Goal: Find specific page/section: Locate a particular part of the current website

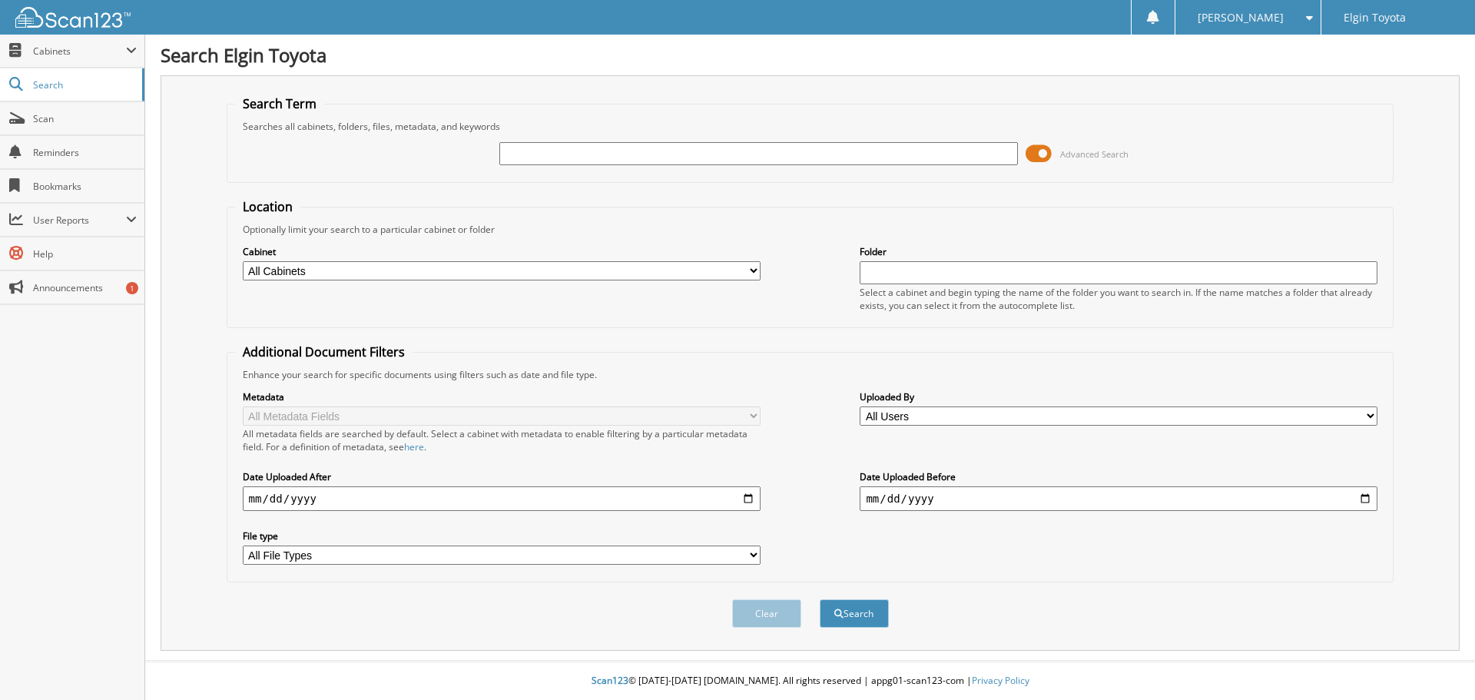
click at [566, 158] on input "text" at bounding box center [758, 153] width 518 height 23
type input "6279469"
click at [820, 599] on button "Search" at bounding box center [854, 613] width 69 height 28
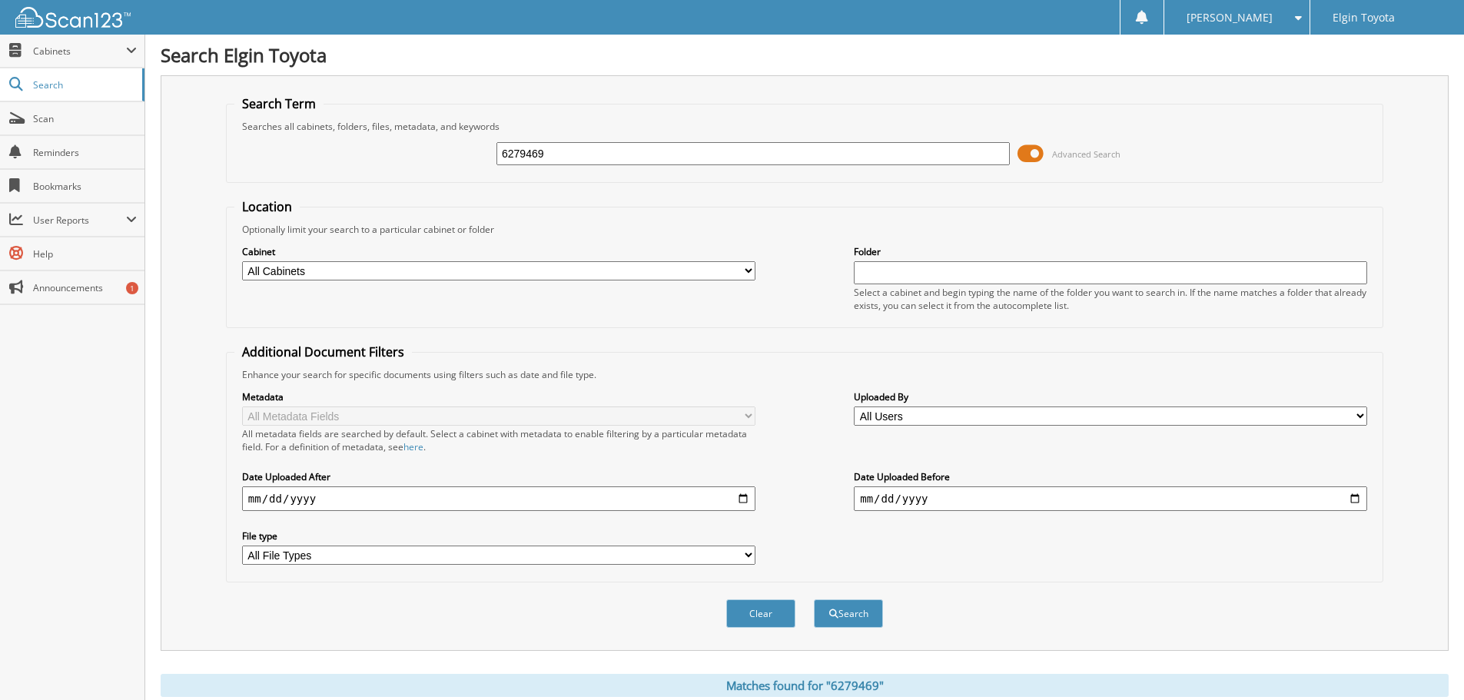
click at [566, 154] on input "6279469" at bounding box center [752, 153] width 513 height 23
click at [668, 155] on input "6279469" at bounding box center [752, 153] width 513 height 23
click at [861, 615] on button "Search" at bounding box center [848, 613] width 69 height 28
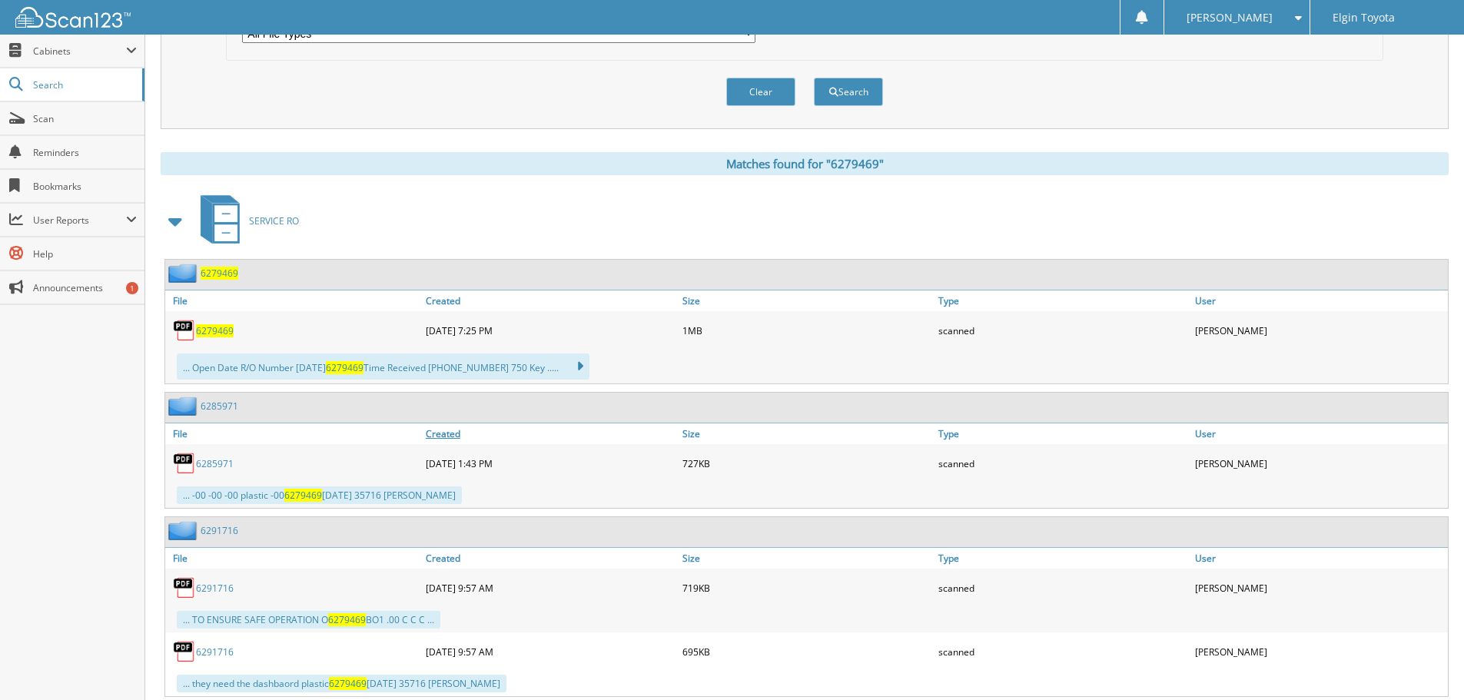
scroll to position [538, 0]
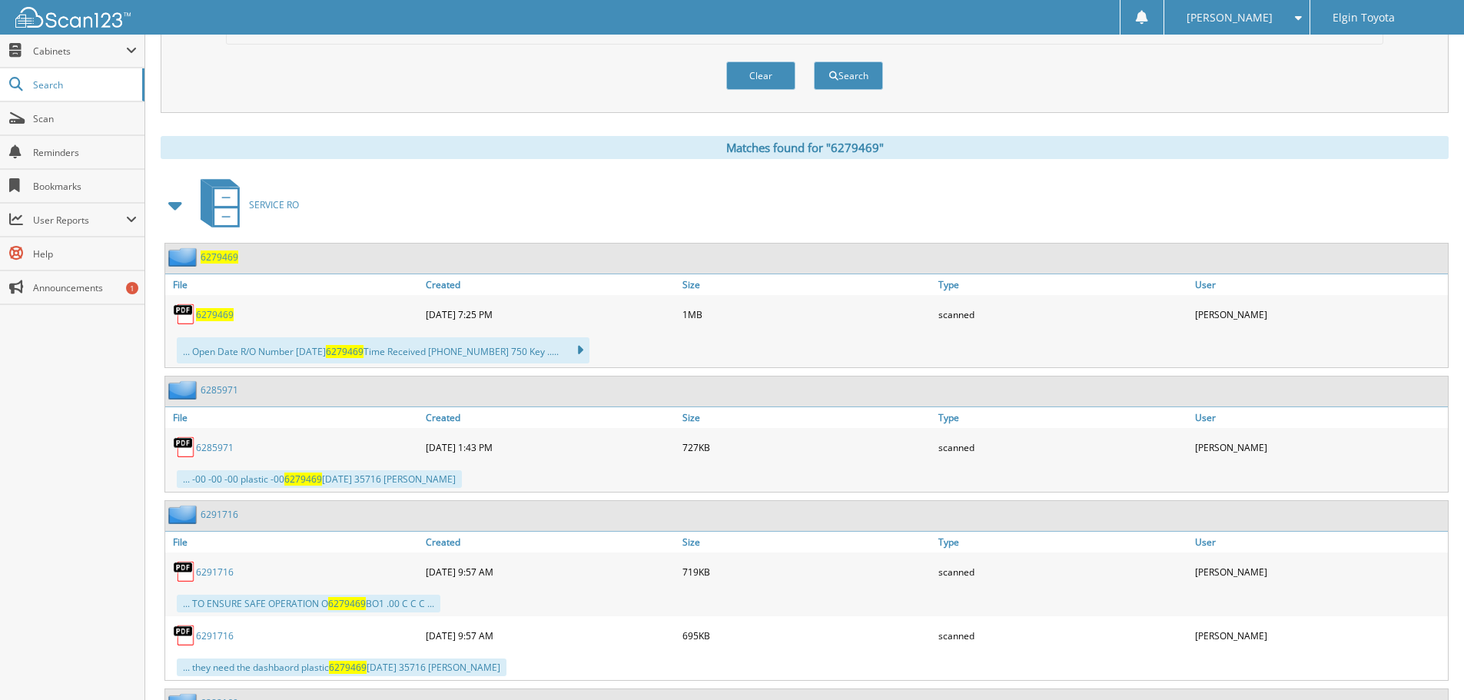
click at [223, 313] on span "6279469" at bounding box center [215, 314] width 38 height 13
